Goal: Transaction & Acquisition: Download file/media

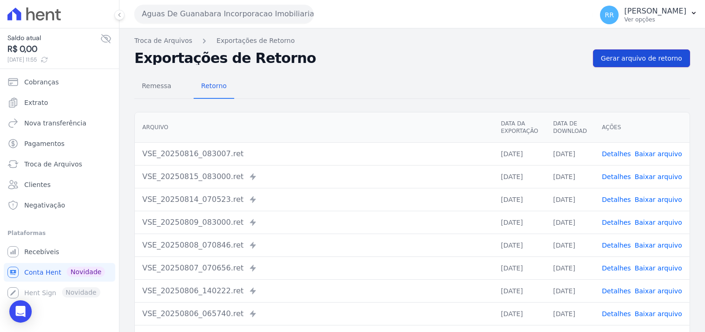
click at [601, 55] on span "Gerar arquivo de retorno" at bounding box center [641, 58] width 81 height 9
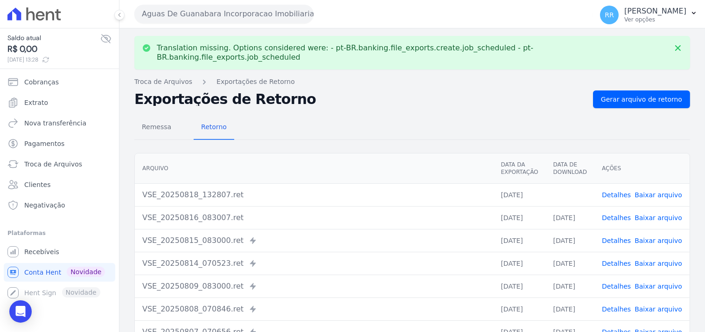
click at [644, 191] on link "Baixar arquivo" at bounding box center [659, 194] width 48 height 7
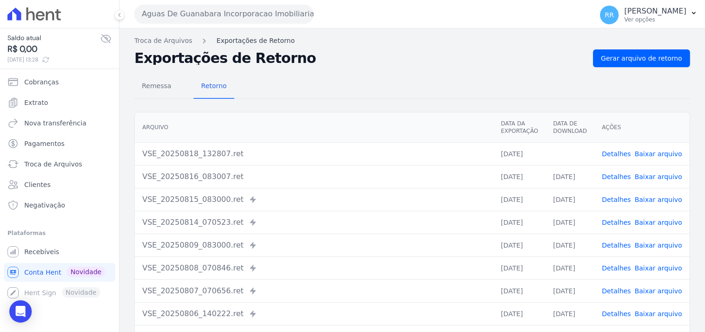
drag, startPoint x: 317, startPoint y: 82, endPoint x: 260, endPoint y: 45, distance: 68.2
click at [318, 80] on div "Remessa Retorno" at bounding box center [412, 87] width 556 height 24
click at [236, 8] on button "Aguas De Guanabara Incorporacao Imobiliaria SPE LTDA" at bounding box center [223, 14] width 179 height 19
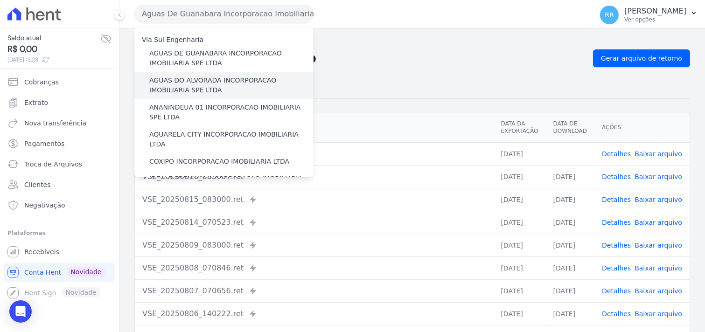
click at [181, 77] on label "AGUAS DO ALVORADA INCORPORACAO IMOBILIARIA SPE LTDA" at bounding box center [231, 86] width 164 height 20
click at [0, 0] on input "AGUAS DO ALVORADA INCORPORACAO IMOBILIARIA SPE LTDA" at bounding box center [0, 0] width 0 height 0
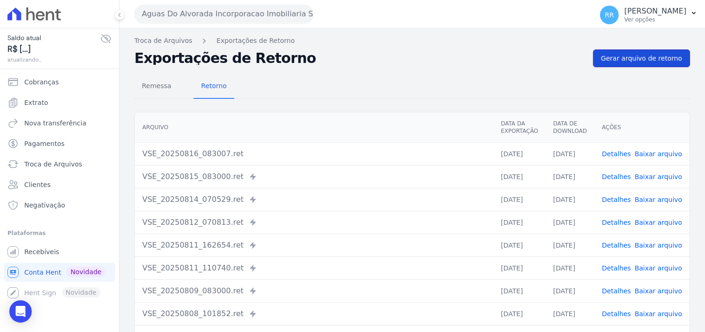
click at [633, 52] on link "Gerar arquivo de retorno" at bounding box center [641, 58] width 97 height 18
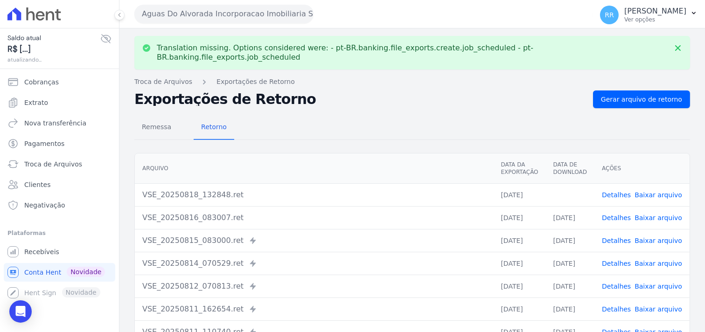
click at [645, 191] on link "Baixar arquivo" at bounding box center [659, 194] width 48 height 7
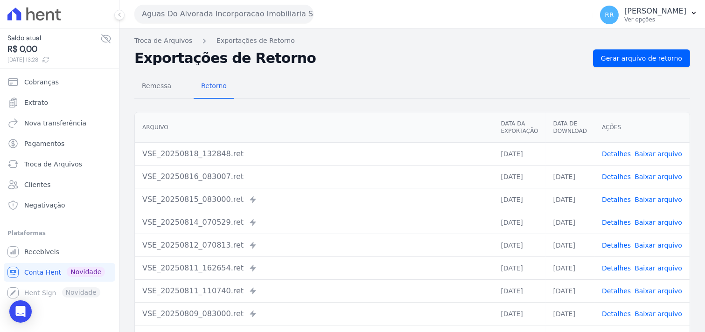
drag, startPoint x: 424, startPoint y: 87, endPoint x: 376, endPoint y: 72, distance: 49.9
click at [424, 87] on div "Remessa Retorno" at bounding box center [412, 87] width 556 height 24
click at [203, 20] on div "Aguas Do Alvorada Incorporacao Imobiliaria SPE LTDA Via Sul Engenharia AGUAS DE…" at bounding box center [361, 14] width 455 height 29
click at [203, 20] on button "Aguas Do Alvorada Incorporacao Imobiliaria SPE LTDA" at bounding box center [223, 14] width 179 height 19
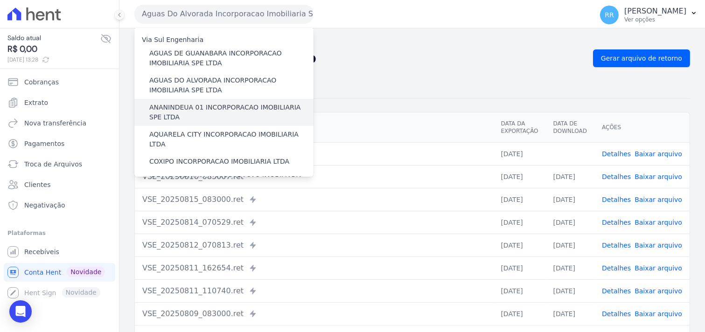
click at [198, 106] on label "ANANINDEUA 01 INCORPORACAO IMOBILIARIA SPE LTDA" at bounding box center [231, 113] width 164 height 20
click at [0, 0] on input "ANANINDEUA 01 INCORPORACAO IMOBILIARIA SPE LTDA" at bounding box center [0, 0] width 0 height 0
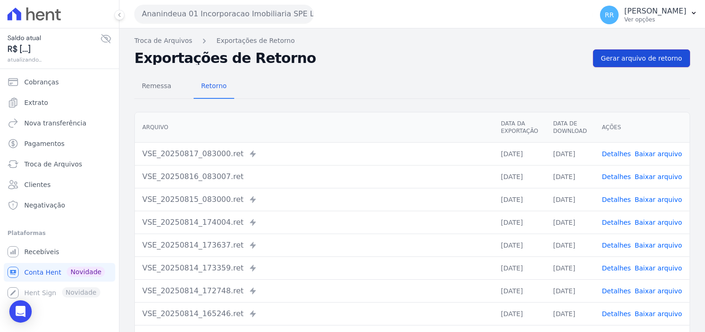
click at [654, 56] on span "Gerar arquivo de retorno" at bounding box center [641, 58] width 81 height 9
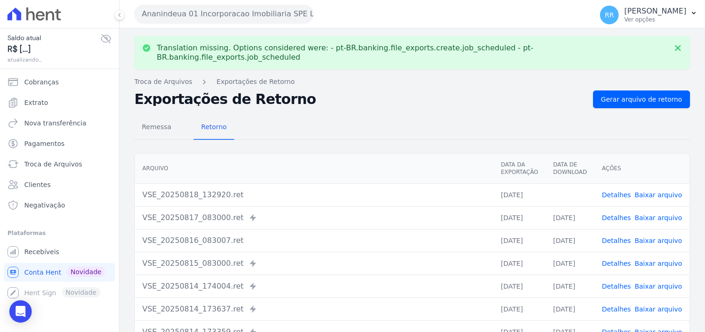
click at [649, 191] on link "Baixar arquivo" at bounding box center [659, 194] width 48 height 7
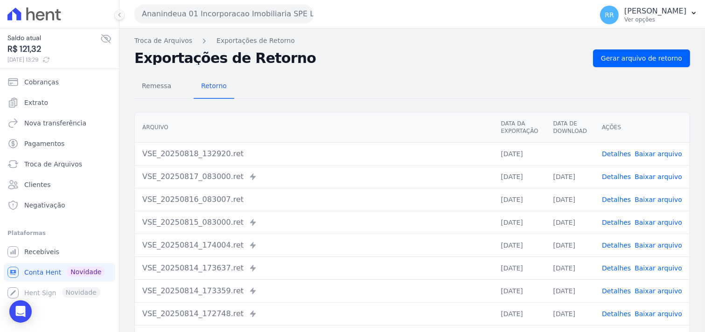
drag, startPoint x: 352, startPoint y: 84, endPoint x: 343, endPoint y: 84, distance: 9.3
click at [352, 84] on div "Remessa Retorno" at bounding box center [412, 87] width 556 height 24
click at [198, 19] on button "Ananindeua 01 Incorporacao Imobiliaria SPE LTDA" at bounding box center [223, 14] width 179 height 19
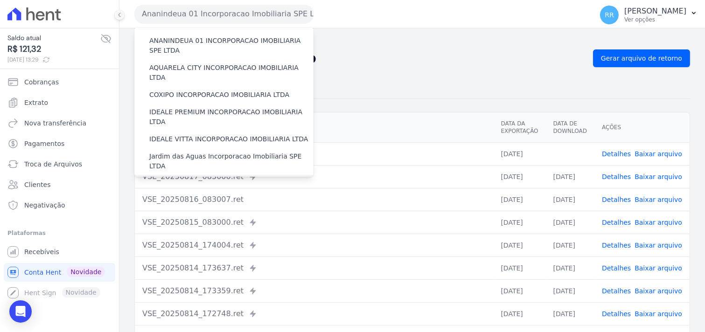
scroll to position [52, 0]
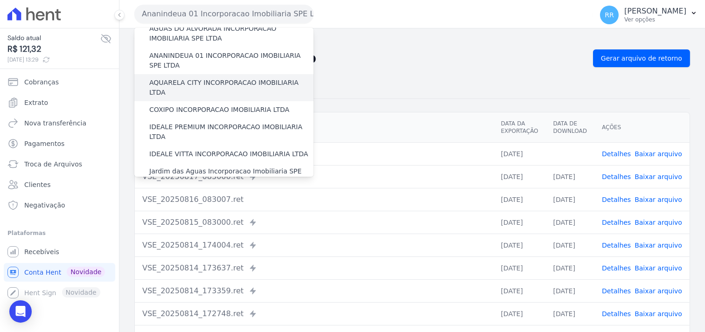
click at [190, 83] on label "AQUARELA CITY INCORPORACAO IMOBILIARIA LTDA" at bounding box center [231, 88] width 164 height 20
click at [0, 0] on input "AQUARELA CITY INCORPORACAO IMOBILIARIA LTDA" at bounding box center [0, 0] width 0 height 0
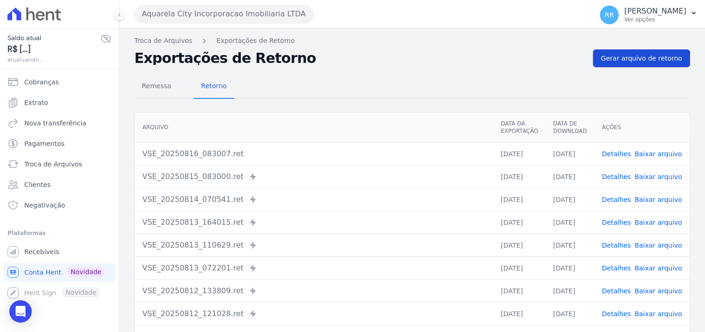
click at [617, 55] on span "Gerar arquivo de retorno" at bounding box center [641, 58] width 81 height 9
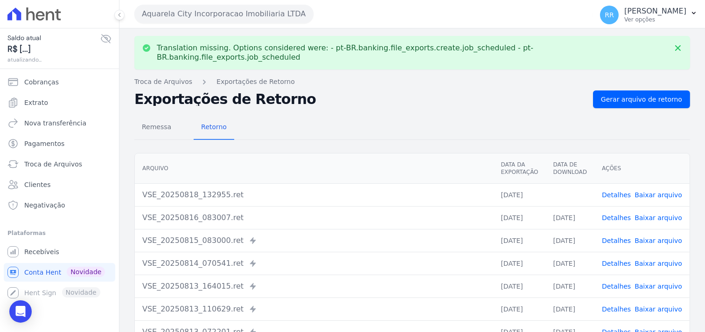
click at [668, 191] on link "Baixar arquivo" at bounding box center [659, 194] width 48 height 7
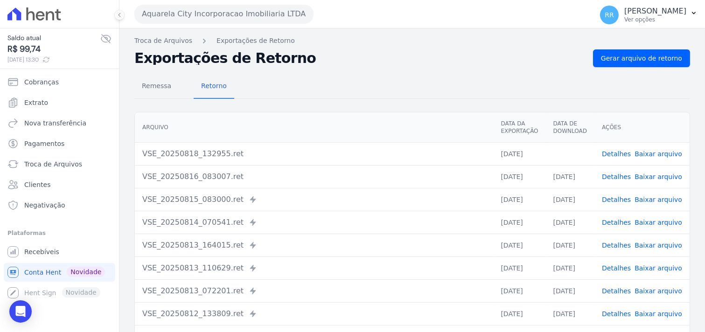
drag, startPoint x: 300, startPoint y: 76, endPoint x: 260, endPoint y: 52, distance: 46.4
click at [300, 76] on div "Remessa Retorno" at bounding box center [412, 87] width 556 height 24
click at [177, 7] on button "Aquarela City Incorporacao Imobiliaria LTDA" at bounding box center [223, 14] width 179 height 19
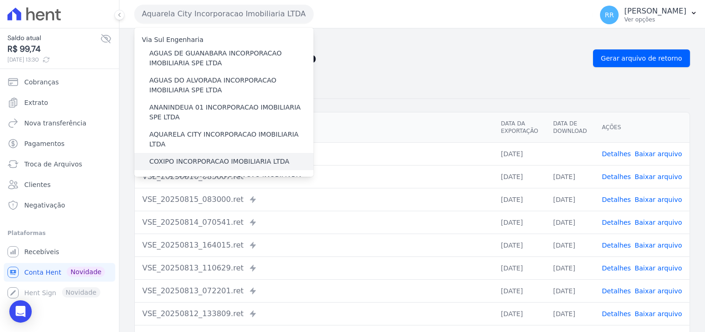
click at [181, 157] on label "COXIPO INCORPORACAO IMOBILIARIA LTDA" at bounding box center [219, 162] width 140 height 10
click at [0, 0] on input "COXIPO INCORPORACAO IMOBILIARIA LTDA" at bounding box center [0, 0] width 0 height 0
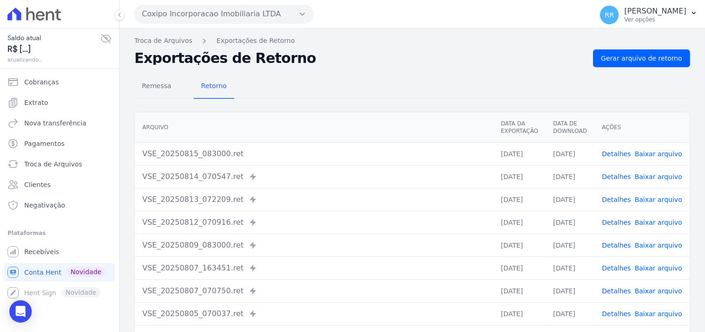
click at [591, 57] on div "Exportações de Retorno Gerar arquivo de retorno" at bounding box center [412, 58] width 556 height 18
click at [604, 57] on span "Gerar arquivo de retorno" at bounding box center [641, 58] width 81 height 9
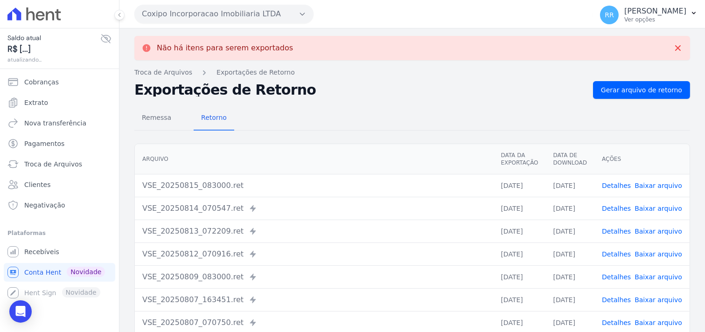
click at [287, 14] on button "Coxipo Incorporacao Imobiliaria LTDA" at bounding box center [223, 14] width 179 height 19
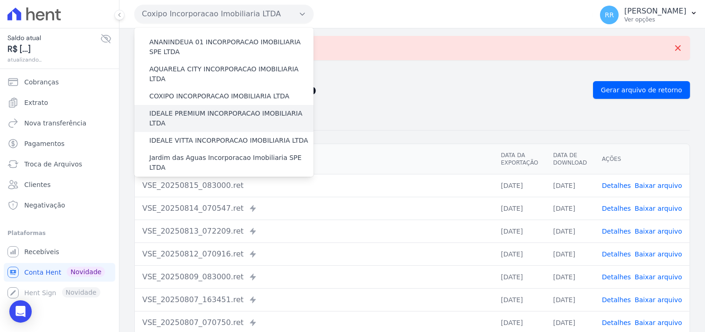
scroll to position [69, 0]
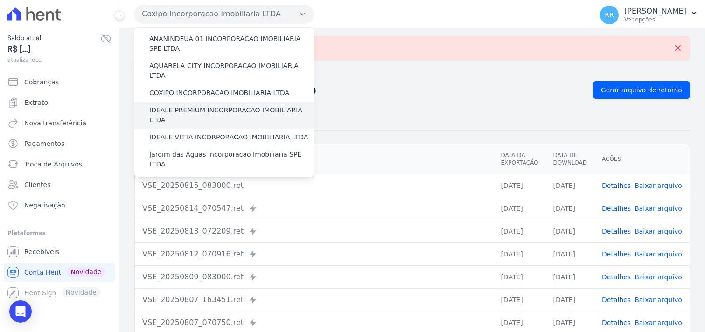
click at [203, 106] on label "IDEALE PREMIUM INCORPORACAO IMOBILIARIA LTDA" at bounding box center [231, 116] width 164 height 20
click at [0, 0] on input "IDEALE PREMIUM INCORPORACAO IMOBILIARIA LTDA" at bounding box center [0, 0] width 0 height 0
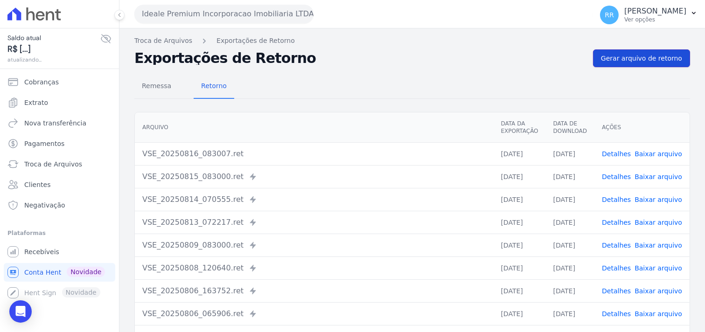
click at [642, 64] on link "Gerar arquivo de retorno" at bounding box center [641, 58] width 97 height 18
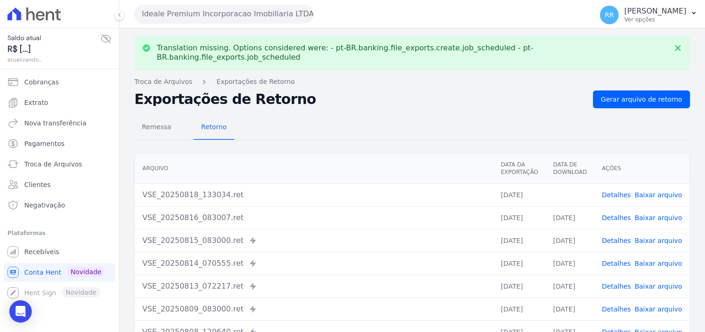
click at [661, 191] on link "Baixar arquivo" at bounding box center [659, 194] width 48 height 7
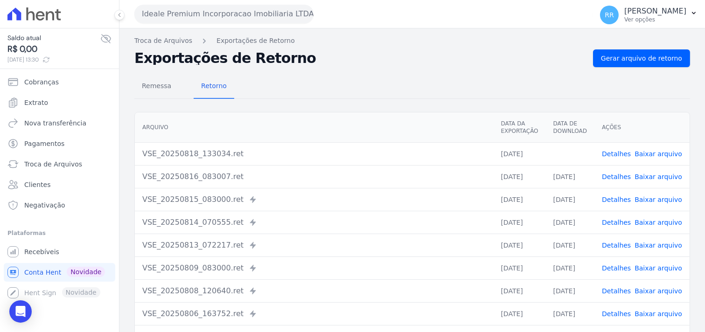
drag, startPoint x: 313, startPoint y: 40, endPoint x: 281, endPoint y: 29, distance: 34.4
click at [313, 40] on nav "Troca de Arquivos Exportações de Retorno" at bounding box center [412, 41] width 556 height 10
click at [246, 18] on button "Ideale Premium Incorporacao Imobiliaria LTDA" at bounding box center [223, 14] width 179 height 19
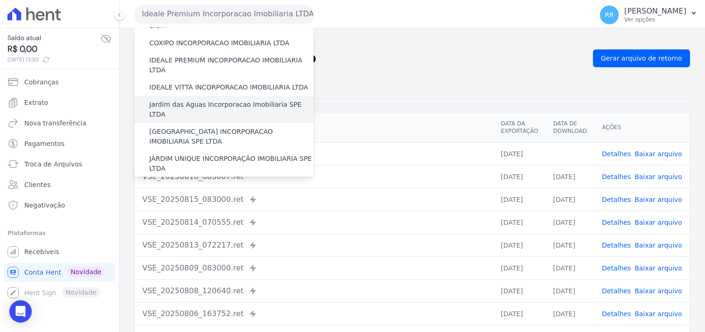
scroll to position [120, 0]
click at [185, 98] on label "Jardim das Aguas Incorporacao Imobiliaria SPE LTDA" at bounding box center [231, 108] width 164 height 20
click at [0, 0] on input "Jardim das Aguas Incorporacao Imobiliaria SPE LTDA" at bounding box center [0, 0] width 0 height 0
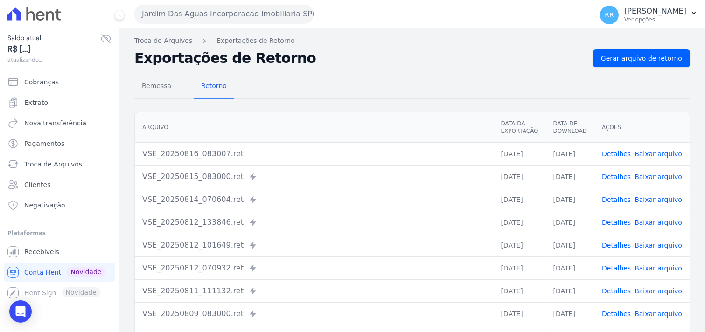
click at [621, 48] on div "Troca de Arquivos Exportações de Retorno Exportações de Retorno Gerar arquivo d…" at bounding box center [413, 220] width 586 height 384
click at [619, 58] on span "Gerar arquivo de retorno" at bounding box center [641, 58] width 81 height 9
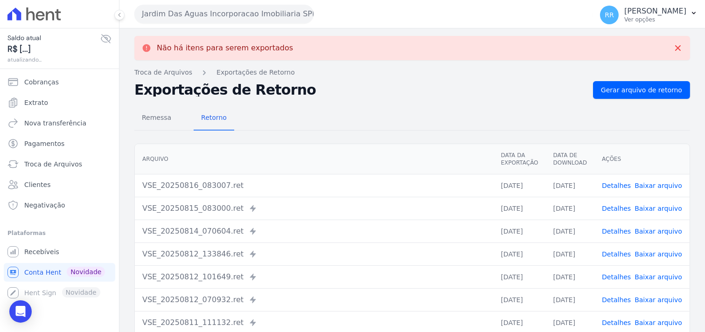
click at [253, 14] on button "Jardim Das Aguas Incorporacao Imobiliaria SPE LTDA" at bounding box center [223, 14] width 179 height 19
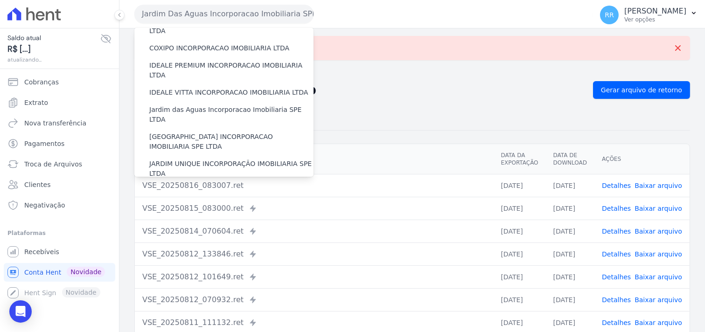
scroll to position [138, 0]
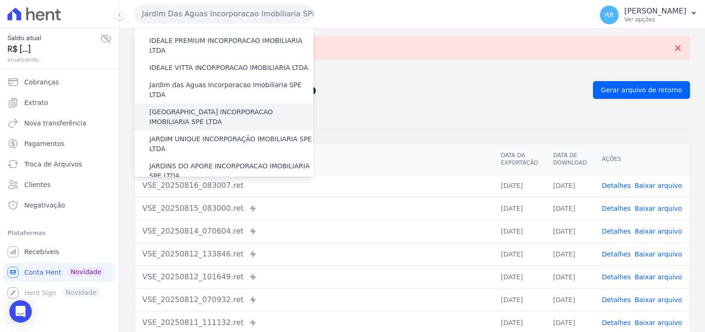
click at [202, 107] on label "[GEOGRAPHIC_DATA] INCORPORACAO IMOBILIARIA SPE LTDA" at bounding box center [231, 117] width 164 height 20
click at [0, 0] on input "[GEOGRAPHIC_DATA] INCORPORACAO IMOBILIARIA SPE LTDA" at bounding box center [0, 0] width 0 height 0
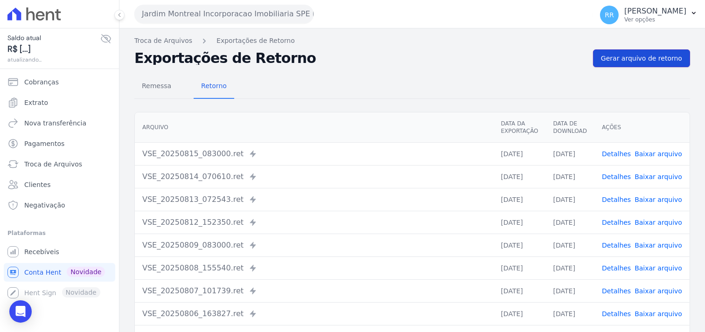
click at [651, 61] on span "Gerar arquivo de retorno" at bounding box center [641, 58] width 81 height 9
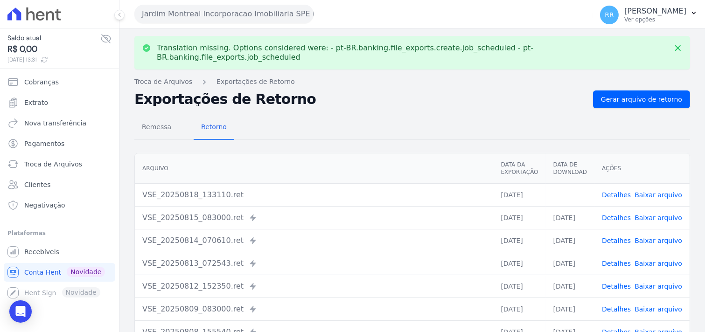
click at [647, 191] on link "Baixar arquivo" at bounding box center [659, 194] width 48 height 7
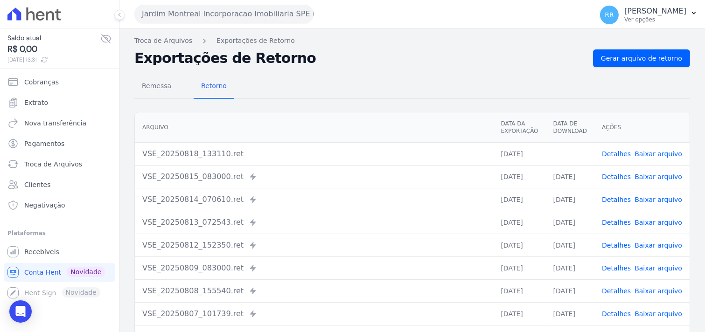
click at [401, 82] on div "Remessa Retorno" at bounding box center [412, 87] width 556 height 24
click at [176, 21] on button "Jardim Montreal Incorporacao Imobiliaria SPE LTDA" at bounding box center [223, 14] width 179 height 19
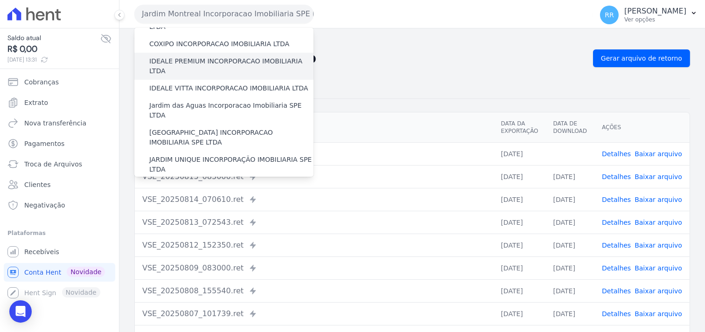
scroll to position [120, 0]
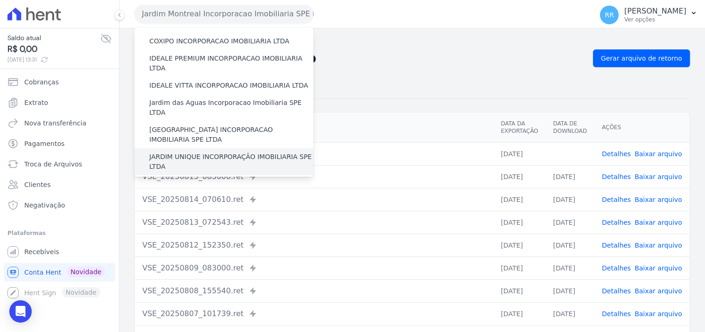
click at [189, 152] on label "JARDIM UNIQUE INCORPORAÇÃO IMOBILIARIA SPE LTDA" at bounding box center [231, 162] width 164 height 20
click at [0, 0] on input "JARDIM UNIQUE INCORPORAÇÃO IMOBILIARIA SPE LTDA" at bounding box center [0, 0] width 0 height 0
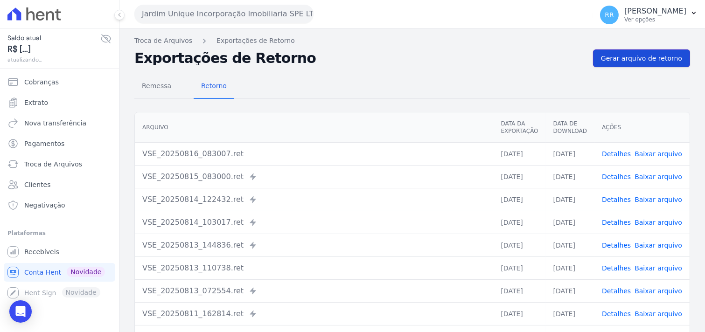
click at [641, 66] on link "Gerar arquivo de retorno" at bounding box center [641, 58] width 97 height 18
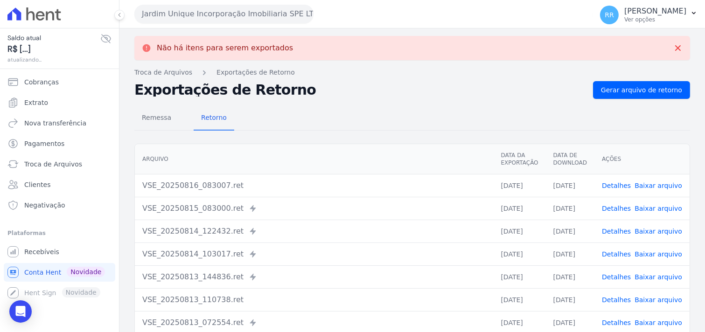
click at [173, 25] on div "Jardim Unique Incorporação Imobiliaria SPE LTDA Via Sul Engenharia AGUAS DE [GE…" at bounding box center [361, 14] width 455 height 29
click at [174, 16] on button "Jardim Unique Incorporação Imobiliaria SPE LTDA" at bounding box center [223, 14] width 179 height 19
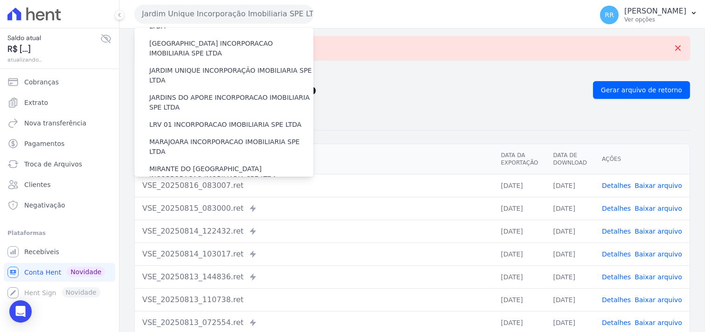
scroll to position [207, 0]
click at [201, 92] on label "JARDINS DO APORE INCORPORACAO IMOBILIARIA SPE LTDA" at bounding box center [231, 102] width 164 height 20
click at [0, 0] on input "JARDINS DO APORE INCORPORACAO IMOBILIARIA SPE LTDA" at bounding box center [0, 0] width 0 height 0
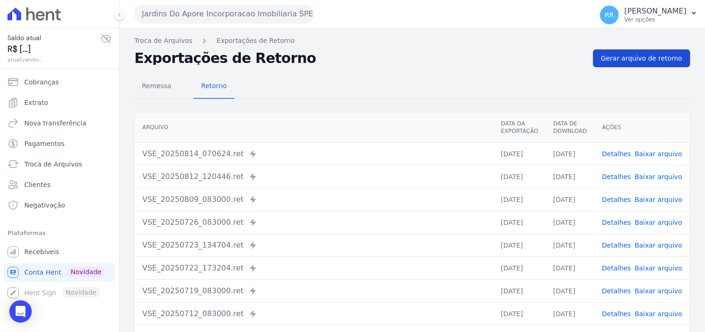
click at [657, 54] on span "Gerar arquivo de retorno" at bounding box center [641, 58] width 81 height 9
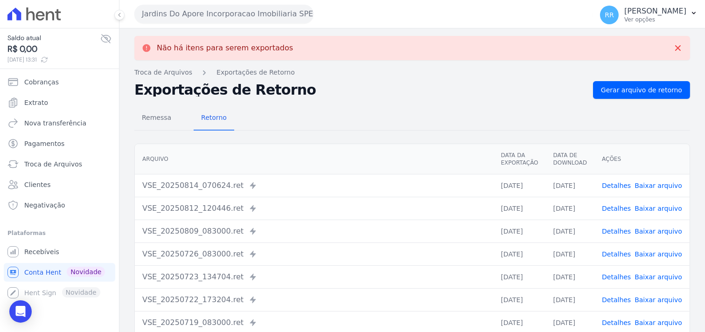
click at [189, 17] on button "Jardins Do Apore Incorporacao Imobiliaria SPE LTDA" at bounding box center [223, 14] width 179 height 19
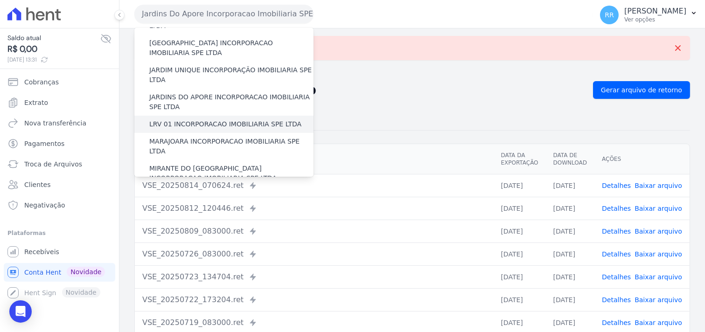
click at [208, 116] on div "LRV 01 INCORPORACAO IMOBILIARIA SPE LTDA" at bounding box center [223, 124] width 179 height 17
click at [208, 120] on label "LRV 01 INCORPORACAO IMOBILIARIA SPE LTDA" at bounding box center [225, 125] width 152 height 10
click at [0, 0] on input "LRV 01 INCORPORACAO IMOBILIARIA SPE LTDA" at bounding box center [0, 0] width 0 height 0
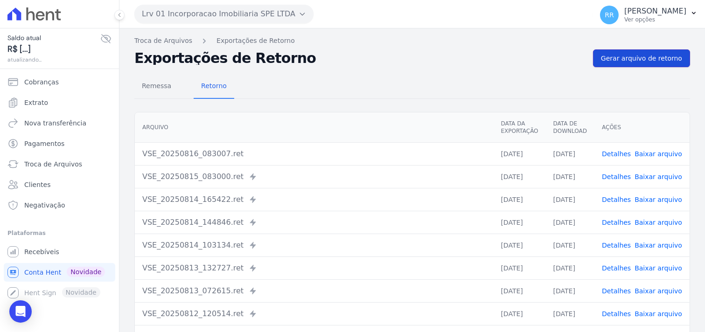
click at [644, 62] on span "Gerar arquivo de retorno" at bounding box center [641, 58] width 81 height 9
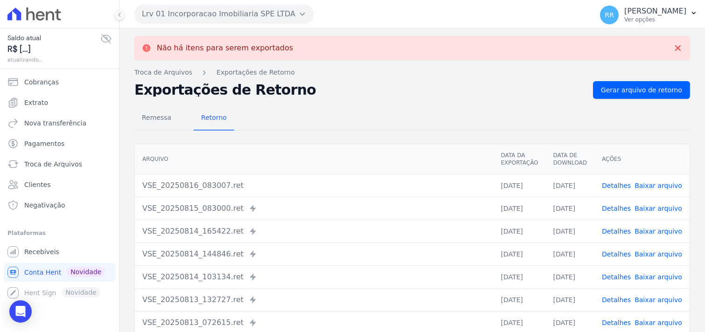
click at [197, 7] on button "Lrv 01 Incorporacao Imobiliaria SPE LTDA" at bounding box center [223, 14] width 179 height 19
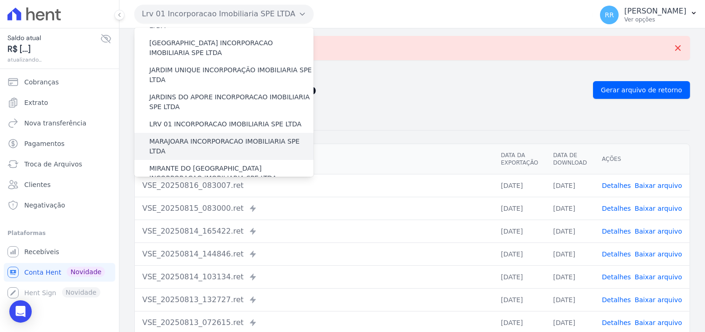
click at [176, 137] on label "MARAJOARA INCORPORACAO IMOBILIARIA SPE LTDA" at bounding box center [231, 147] width 164 height 20
click at [0, 0] on input "MARAJOARA INCORPORACAO IMOBILIARIA SPE LTDA" at bounding box center [0, 0] width 0 height 0
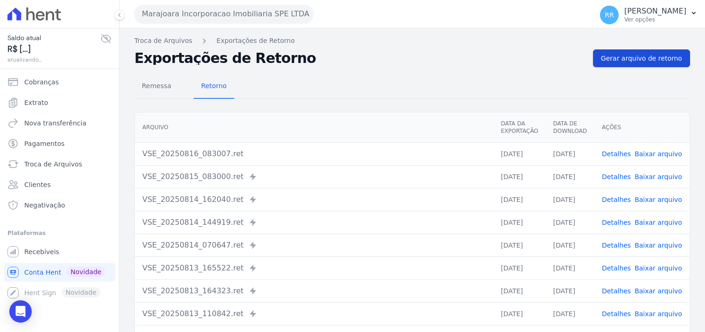
click at [625, 55] on span "Gerar arquivo de retorno" at bounding box center [641, 58] width 81 height 9
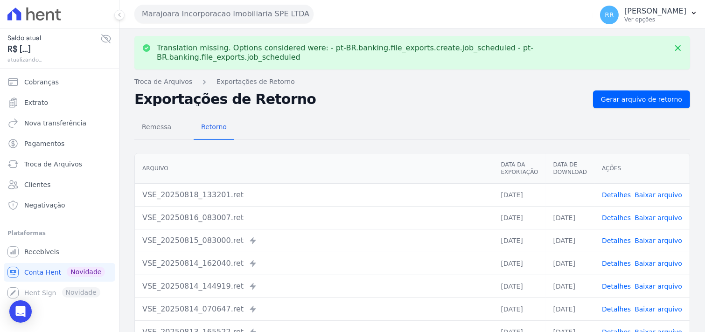
click at [665, 191] on link "Baixar arquivo" at bounding box center [659, 194] width 48 height 7
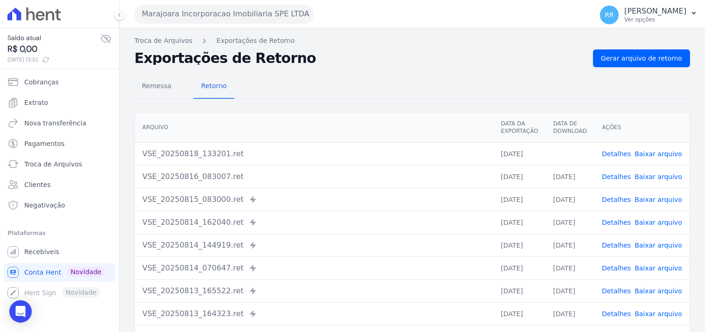
click at [436, 66] on div "Exportações de Retorno Gerar arquivo de retorno" at bounding box center [412, 58] width 556 height 18
click at [243, 23] on div "Marajoara Incorporacao Imobiliaria SPE LTDA Via Sul Engenharia AGUAS DE [GEOGRA…" at bounding box center [361, 14] width 455 height 29
click at [242, 20] on button "Marajoara Incorporacao Imobiliaria SPE LTDA" at bounding box center [223, 14] width 179 height 19
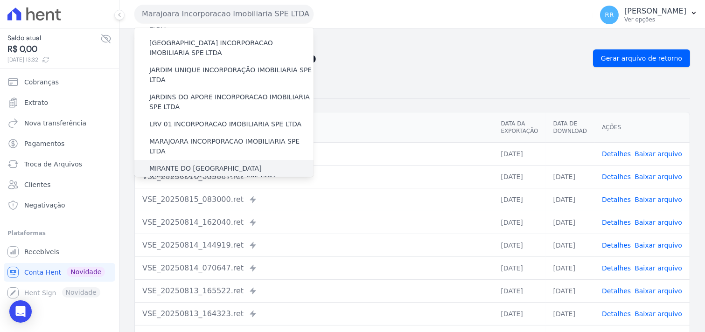
click at [186, 164] on label "MIRANTE DO [GEOGRAPHIC_DATA] INCORPORACAO IMOBILIARIA SPE LTDA" at bounding box center [231, 174] width 164 height 20
click at [0, 0] on input "MIRANTE DO [GEOGRAPHIC_DATA] INCORPORACAO IMOBILIARIA SPE LTDA" at bounding box center [0, 0] width 0 height 0
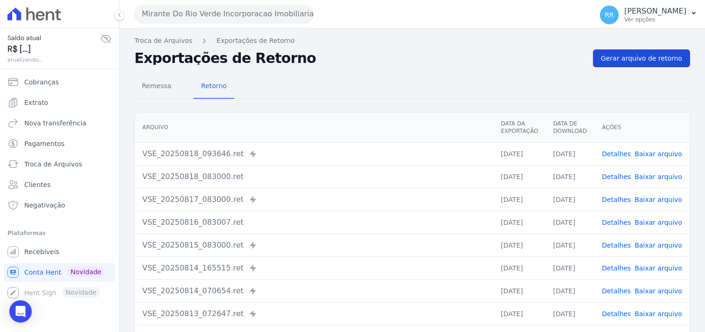
click at [628, 66] on link "Gerar arquivo de retorno" at bounding box center [641, 58] width 97 height 18
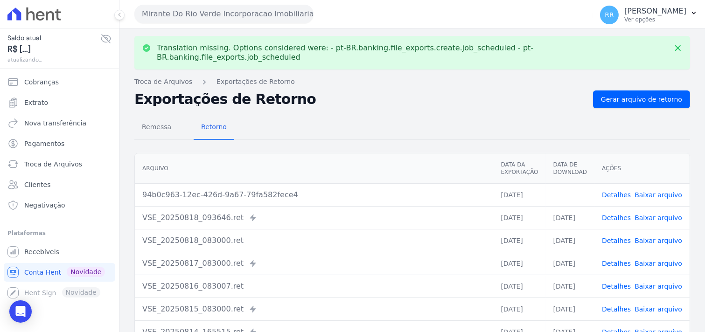
click at [663, 191] on link "Baixar arquivo" at bounding box center [659, 194] width 48 height 7
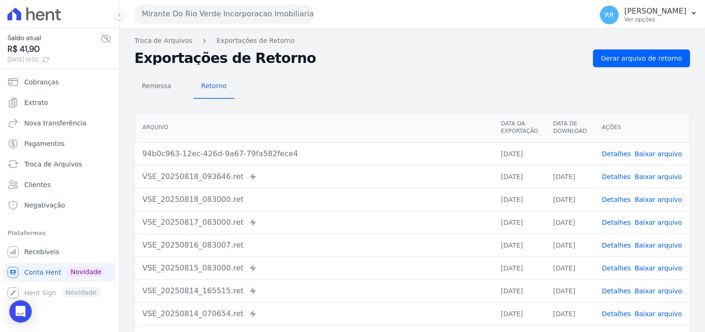
drag, startPoint x: 435, startPoint y: 39, endPoint x: 358, endPoint y: 39, distance: 76.6
click at [435, 39] on nav "Troca de Arquivos Exportações de Retorno" at bounding box center [412, 41] width 556 height 10
click at [218, 25] on div "Mirante Do Rio Verde Incorporacao Imobiliaria SPE LTDA Via Sul Engenharia AGUAS…" at bounding box center [361, 14] width 455 height 29
click at [215, 18] on button "Mirante Do Rio Verde Incorporacao Imobiliaria SPE LTDA" at bounding box center [223, 14] width 179 height 19
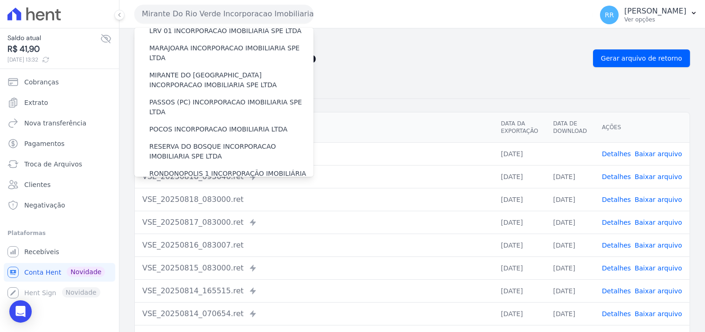
scroll to position [294, 0]
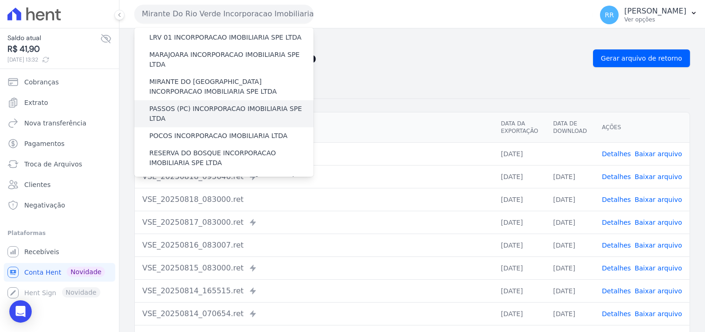
click at [181, 104] on label "PASSOS (PC) INCORPORACAO IMOBILIARIA SPE LTDA" at bounding box center [231, 114] width 164 height 20
click at [0, 0] on input "PASSOS (PC) INCORPORACAO IMOBILIARIA SPE LTDA" at bounding box center [0, 0] width 0 height 0
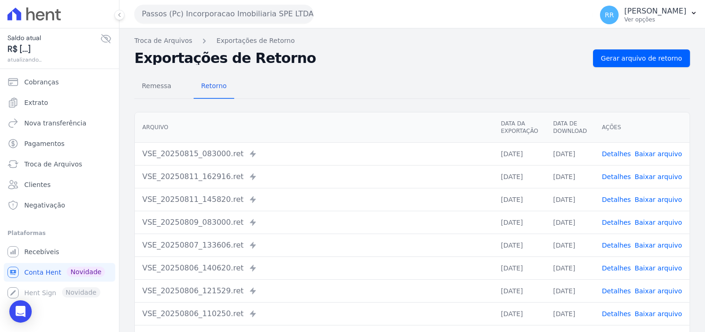
click at [668, 39] on nav "Troca de Arquivos Exportações de Retorno" at bounding box center [412, 41] width 556 height 10
click at [659, 54] on span "Gerar arquivo de retorno" at bounding box center [641, 58] width 81 height 9
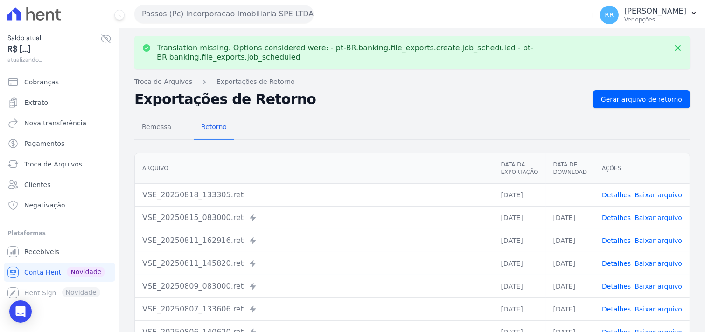
click at [656, 191] on link "Baixar arquivo" at bounding box center [659, 194] width 48 height 7
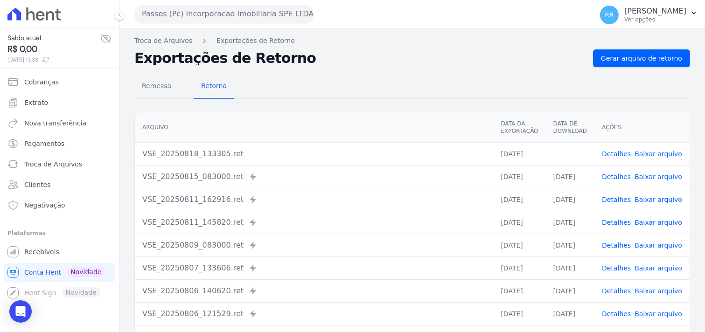
click at [432, 80] on div "Remessa Retorno" at bounding box center [412, 87] width 556 height 24
click at [167, 12] on button "Passos (Pc) Incorporacao Imobiliaria SPE LTDA" at bounding box center [223, 14] width 179 height 19
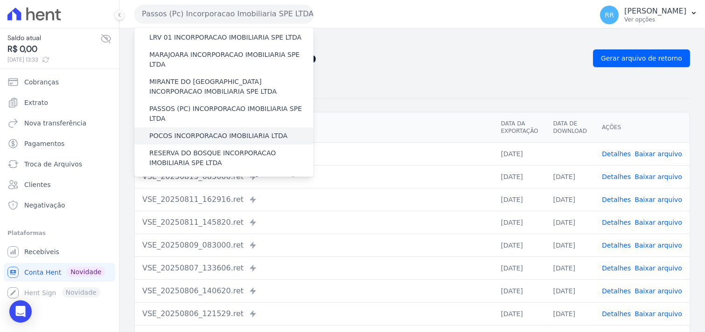
click at [236, 131] on label "POCOS INCORPORACAO IMOBILIARIA LTDA" at bounding box center [218, 136] width 138 height 10
click at [0, 0] on input "POCOS INCORPORACAO IMOBILIARIA LTDA" at bounding box center [0, 0] width 0 height 0
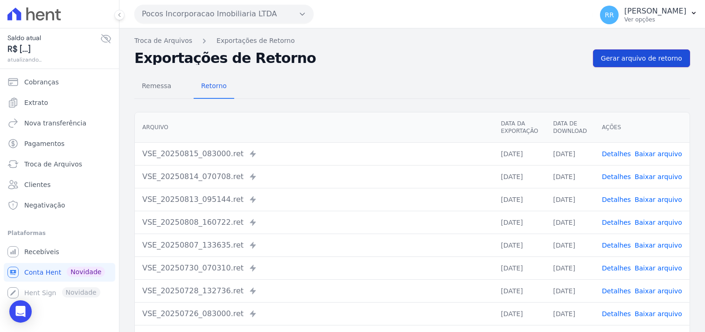
click at [652, 66] on link "Gerar arquivo de retorno" at bounding box center [641, 58] width 97 height 18
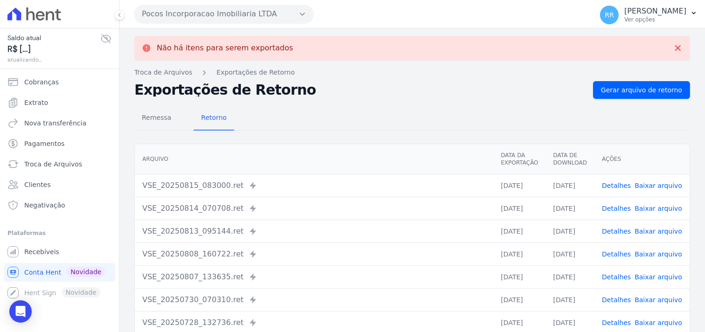
click at [158, 10] on button "Pocos Incorporacao Imobiliaria LTDA" at bounding box center [223, 14] width 179 height 19
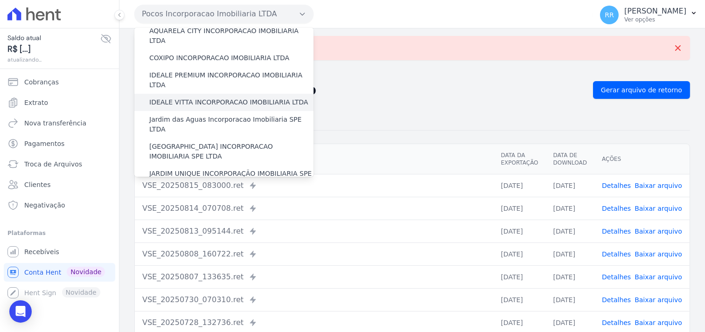
scroll to position [259, 0]
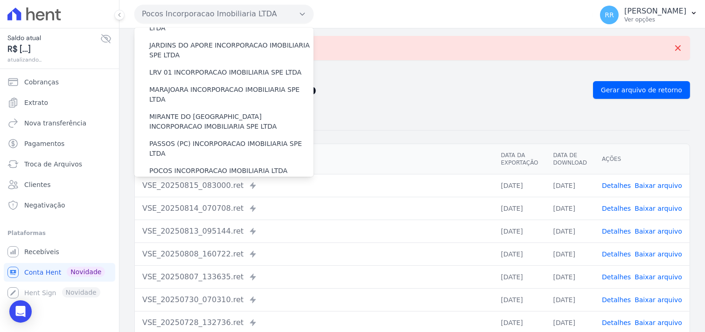
click at [179, 183] on label "RESERVA DO BOSQUE INCORPORACAO IMOBILIARIA SPE LTDA" at bounding box center [231, 193] width 164 height 20
click at [0, 0] on input "RESERVA DO BOSQUE INCORPORACAO IMOBILIARIA SPE LTDA" at bounding box center [0, 0] width 0 height 0
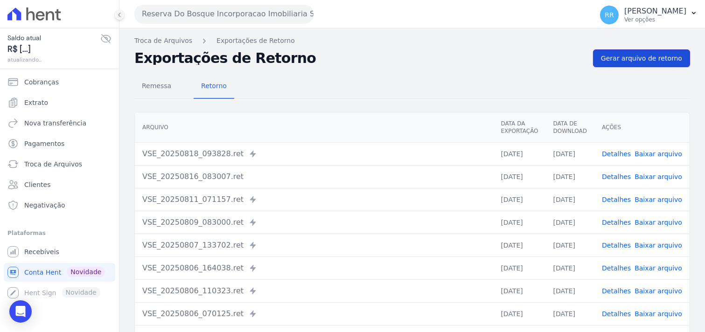
click at [653, 58] on span "Gerar arquivo de retorno" at bounding box center [641, 58] width 81 height 9
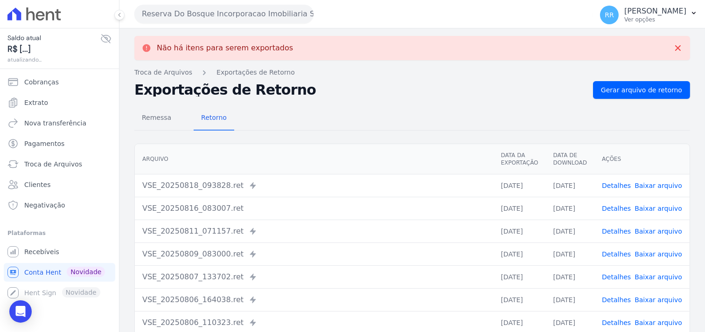
click at [162, 19] on button "Reserva Do Bosque Incorporacao Imobiliaria SPE LTDA" at bounding box center [223, 14] width 179 height 19
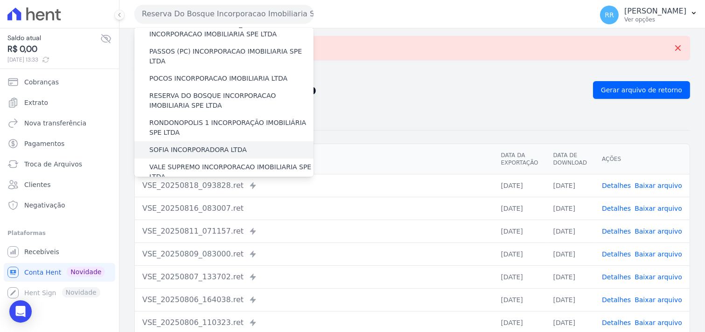
scroll to position [348, 0]
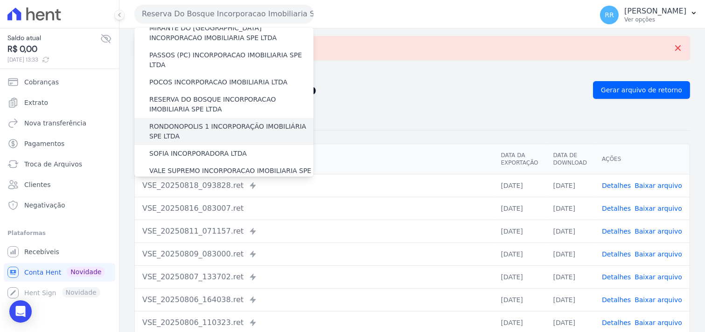
click at [189, 122] on label "RONDONOPOLIS 1 INCORPORAÇÃO IMOBILIÁRIA SPE LTDA" at bounding box center [231, 132] width 164 height 20
click at [0, 0] on input "RONDONOPOLIS 1 INCORPORAÇÃO IMOBILIÁRIA SPE LTDA" at bounding box center [0, 0] width 0 height 0
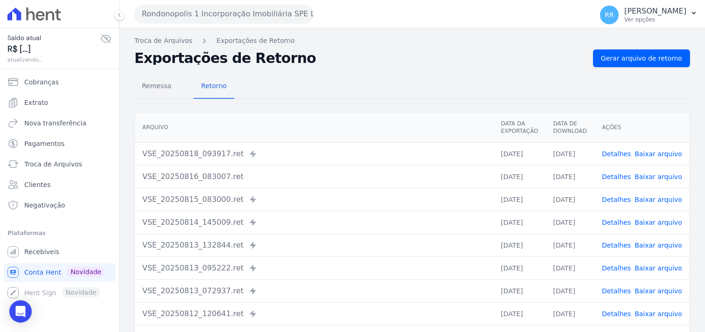
click at [654, 77] on div "Remessa Retorno" at bounding box center [412, 87] width 556 height 24
click at [654, 66] on link "Gerar arquivo de retorno" at bounding box center [641, 58] width 97 height 18
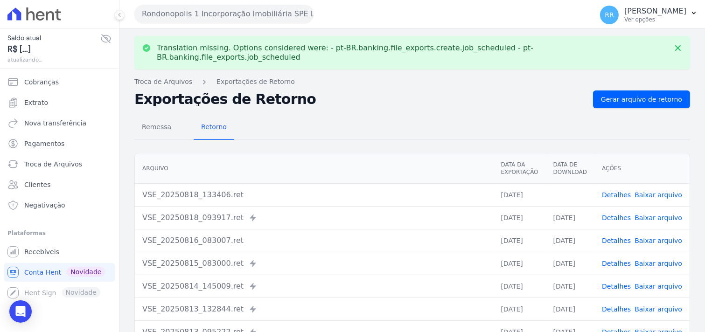
click at [659, 191] on link "Baixar arquivo" at bounding box center [659, 194] width 48 height 7
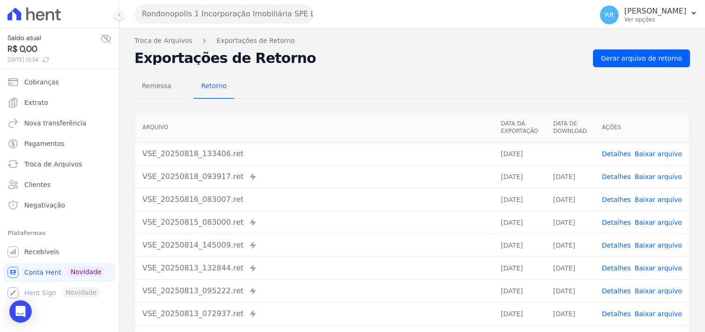
drag, startPoint x: 339, startPoint y: 61, endPoint x: 316, endPoint y: 49, distance: 26.1
click at [339, 61] on h2 "Exportações de Retorno" at bounding box center [359, 58] width 451 height 13
click at [262, 15] on button "Rondonopolis 1 Incorporação Imobiliária SPE LTDA" at bounding box center [223, 14] width 179 height 19
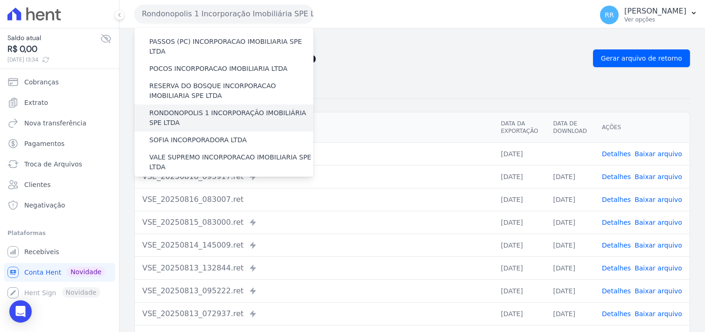
scroll to position [363, 0]
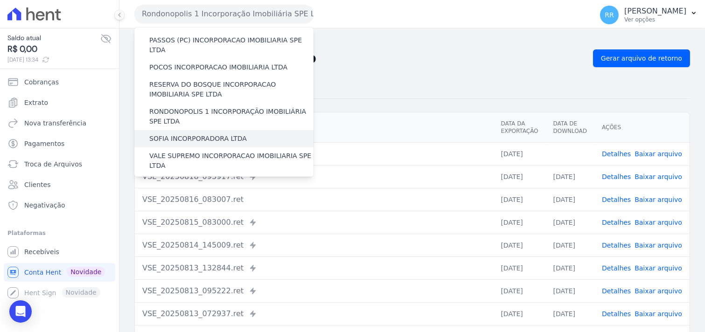
click at [168, 134] on label "SOFIA INCORPORADORA LTDA" at bounding box center [198, 139] width 98 height 10
click at [0, 0] on input "SOFIA INCORPORADORA LTDA" at bounding box center [0, 0] width 0 height 0
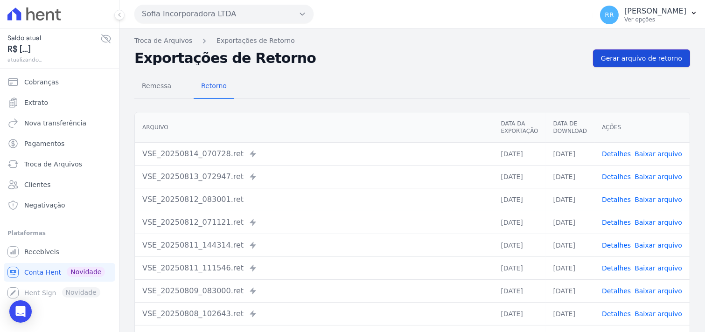
click at [624, 57] on span "Gerar arquivo de retorno" at bounding box center [641, 58] width 81 height 9
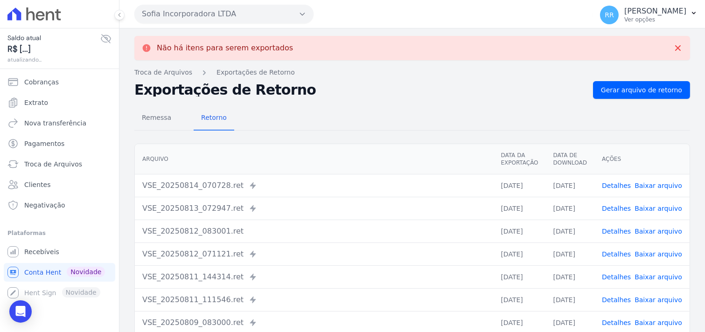
click at [229, 16] on button "Sofia Incorporadora LTDA" at bounding box center [223, 14] width 179 height 19
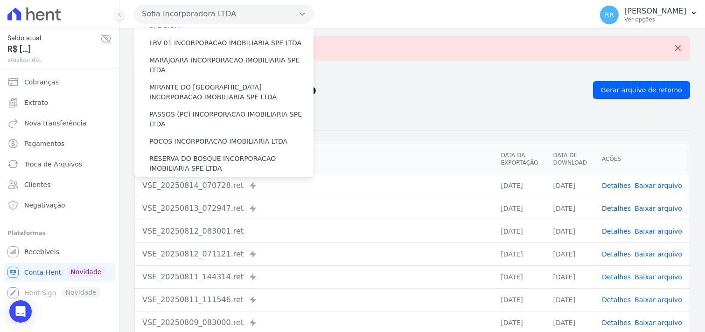
scroll to position [415, 0]
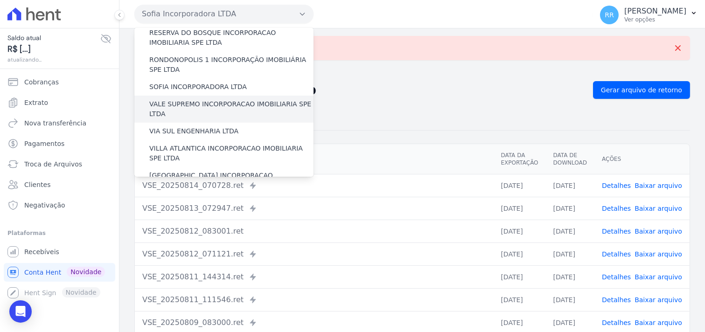
click at [180, 99] on label "VALE SUPREMO INCORPORACAO IMOBILIARIA SPE LTDA" at bounding box center [231, 109] width 164 height 20
click at [0, 0] on input "VALE SUPREMO INCORPORACAO IMOBILIARIA SPE LTDA" at bounding box center [0, 0] width 0 height 0
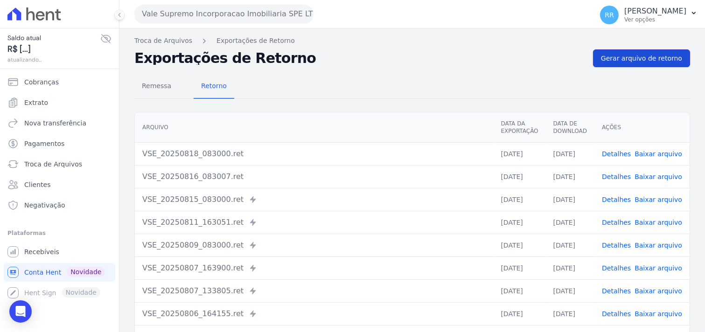
click at [637, 61] on span "Gerar arquivo de retorno" at bounding box center [641, 58] width 81 height 9
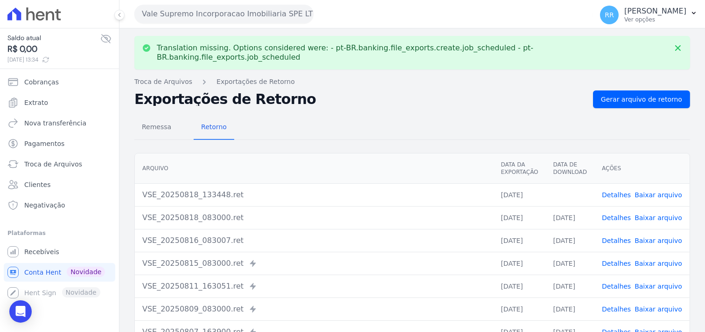
click at [660, 191] on link "Baixar arquivo" at bounding box center [659, 194] width 48 height 7
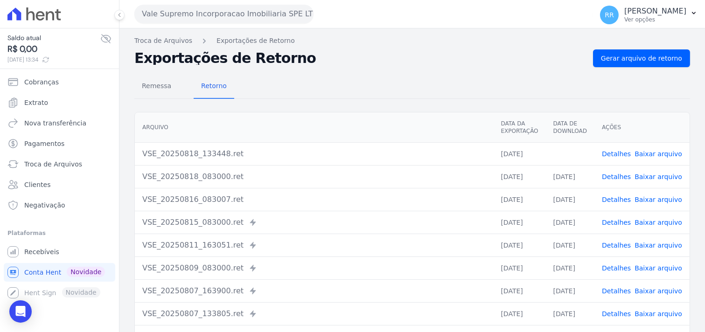
click at [353, 81] on div "Remessa Retorno" at bounding box center [412, 87] width 556 height 24
click at [208, 9] on button "Vale Supremo Incorporacao Imobiliaria SPE LTDA" at bounding box center [223, 14] width 179 height 19
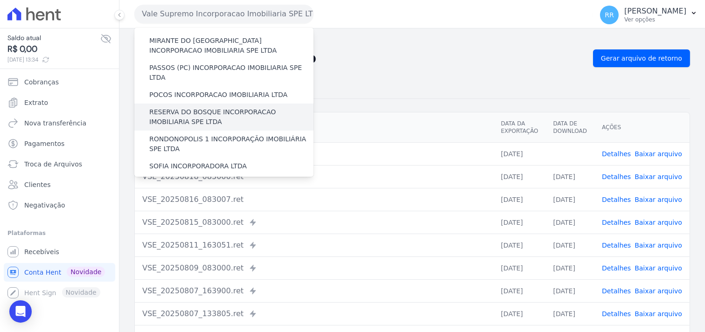
scroll to position [346, 0]
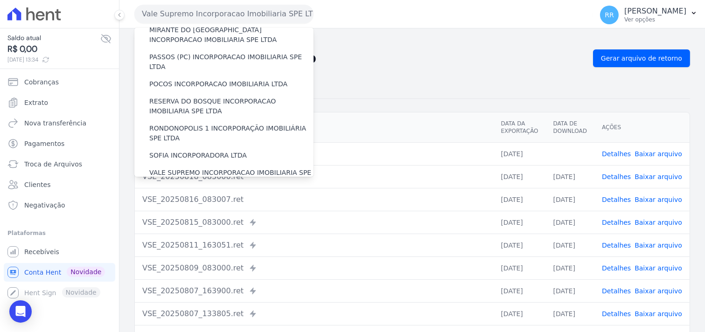
click at [190, 212] on label "VILLA ATLANTICA INCORPORACAO IMOBILIARIA SPE LTDA" at bounding box center [231, 222] width 164 height 20
click at [0, 0] on input "VILLA ATLANTICA INCORPORACAO IMOBILIARIA SPE LTDA" at bounding box center [0, 0] width 0 height 0
click at [196, 195] on label "VIA SUL ENGENHARIA LTDA" at bounding box center [193, 200] width 89 height 10
click at [0, 0] on input "VIA SUL ENGENHARIA LTDA" at bounding box center [0, 0] width 0 height 0
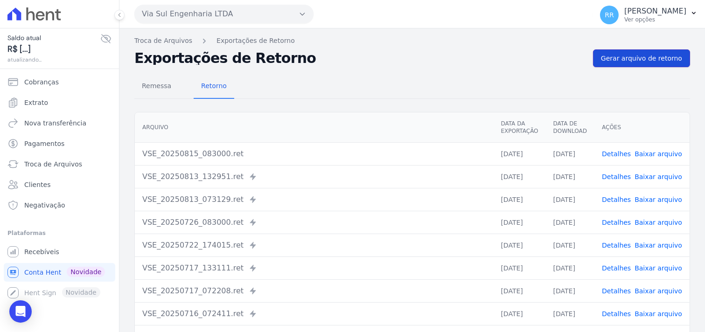
click at [631, 59] on span "Gerar arquivo de retorno" at bounding box center [641, 58] width 81 height 9
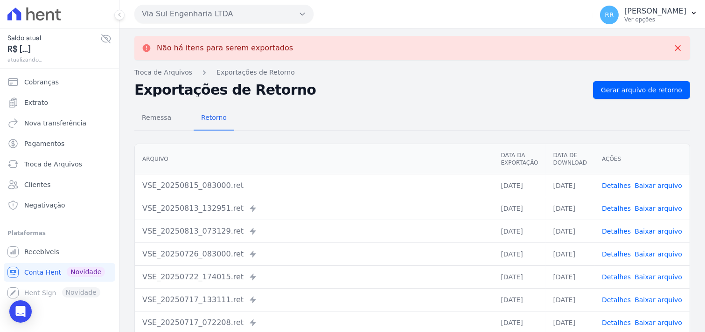
click at [217, 17] on button "Via Sul Engenharia LTDA" at bounding box center [223, 14] width 179 height 19
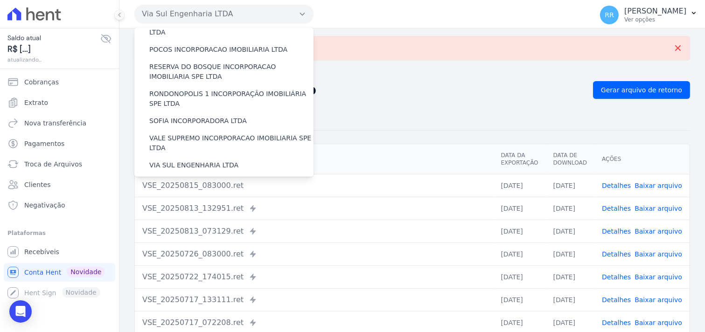
scroll to position [417, 0]
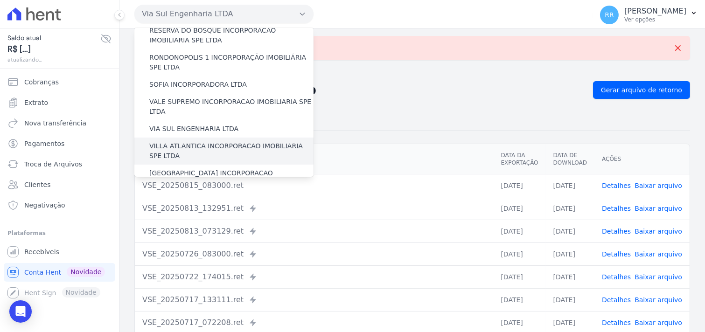
click at [180, 141] on label "VILLA ATLANTICA INCORPORACAO IMOBILIARIA SPE LTDA" at bounding box center [231, 151] width 164 height 20
click at [0, 0] on input "VILLA ATLANTICA INCORPORACAO IMOBILIARIA SPE LTDA" at bounding box center [0, 0] width 0 height 0
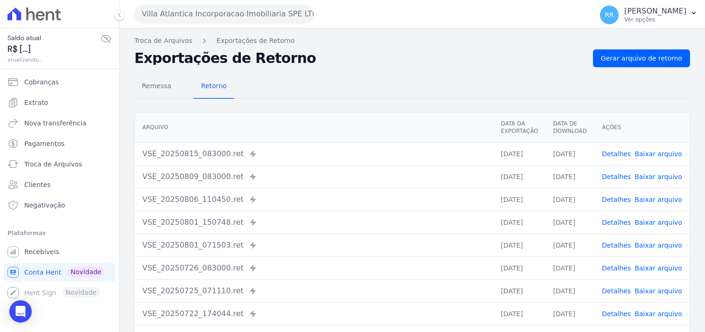
click at [641, 73] on div "Remessa Retorno [GEOGRAPHIC_DATA] Data da Exportação Data de Download Ações VSE…" at bounding box center [412, 236] width 556 height 338
click at [643, 66] on link "Gerar arquivo de retorno" at bounding box center [641, 58] width 97 height 18
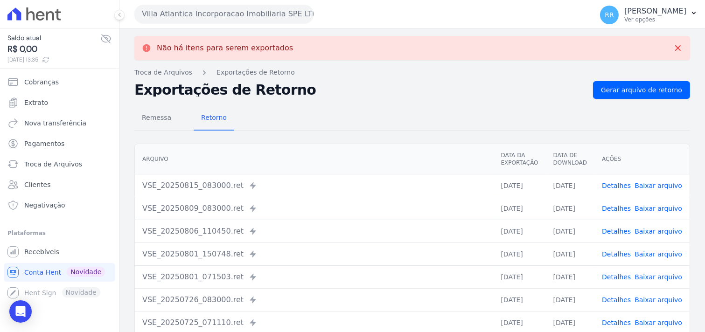
click at [251, 19] on button "Villa Atlantica Incorporacao Imobiliaria SPE LTDA" at bounding box center [223, 14] width 179 height 19
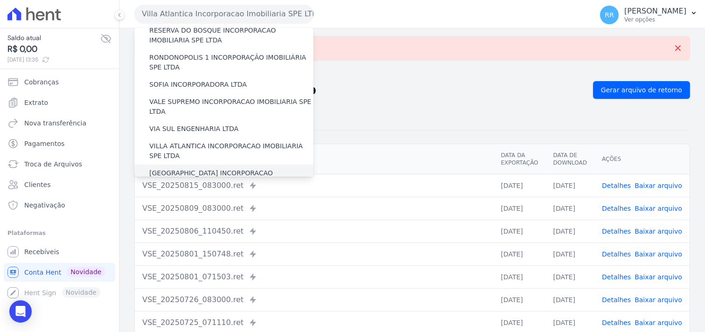
click at [195, 169] on label "[GEOGRAPHIC_DATA] INCORPORACAO IMOBILIARIA SPE LTDA" at bounding box center [231, 179] width 164 height 20
click at [0, 0] on input "[GEOGRAPHIC_DATA] INCORPORACAO IMOBILIARIA SPE LTDA" at bounding box center [0, 0] width 0 height 0
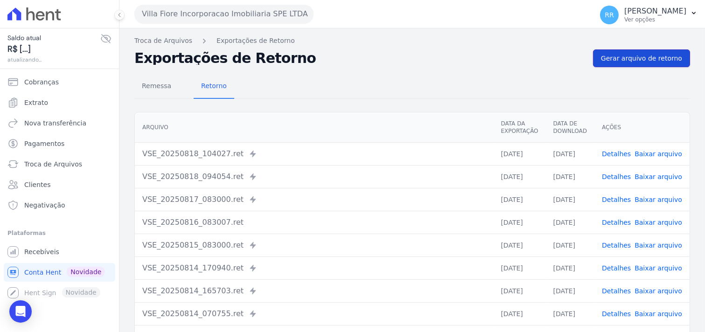
click at [646, 58] on span "Gerar arquivo de retorno" at bounding box center [641, 58] width 81 height 9
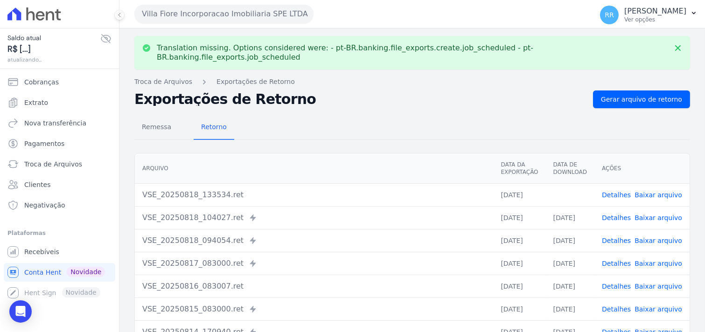
click at [669, 183] on td "Detalhes Baixar arquivo" at bounding box center [642, 194] width 95 height 23
click at [660, 191] on link "Baixar arquivo" at bounding box center [659, 194] width 48 height 7
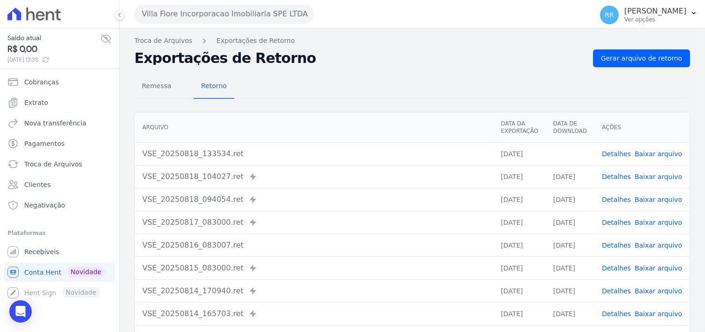
click at [422, 67] on div "Remessa Retorno [GEOGRAPHIC_DATA] Data da Exportação Data de Download Ações VSE…" at bounding box center [412, 236] width 556 height 338
click at [152, 12] on button "Villa Fiore Incorporacao Imobiliaria SPE LTDA" at bounding box center [223, 14] width 179 height 19
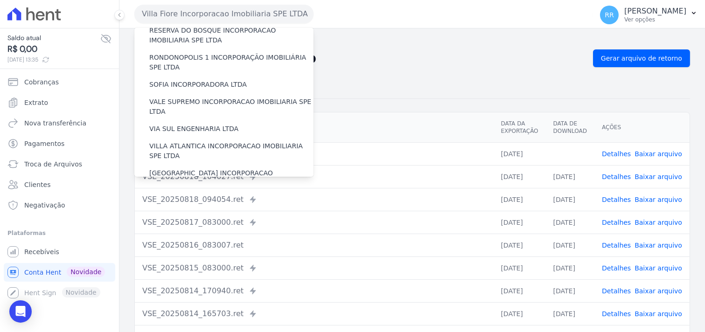
click at [188, 196] on label "VILLA TROPICAL INCORPORAÇÃO IMOBILIÁRIA SPE LTDA" at bounding box center [231, 206] width 164 height 20
click at [0, 0] on input "VILLA TROPICAL INCORPORAÇÃO IMOBILIÁRIA SPE LTDA" at bounding box center [0, 0] width 0 height 0
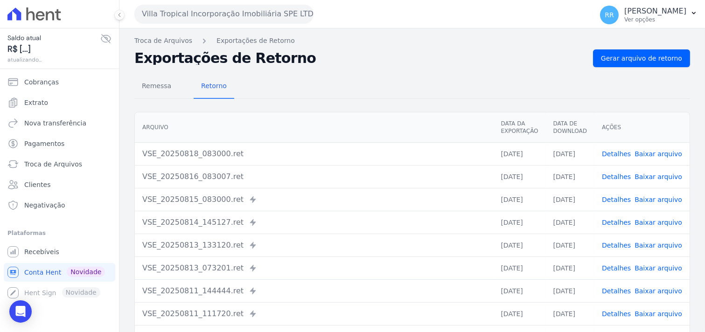
click at [640, 37] on nav "Troca de Arquivos Exportações de Retorno" at bounding box center [412, 41] width 556 height 10
click at [636, 49] on link "Gerar arquivo de retorno" at bounding box center [641, 58] width 97 height 18
click at [634, 58] on span "Gerar arquivo de retorno" at bounding box center [641, 58] width 81 height 9
